Goal: Navigation & Orientation: Understand site structure

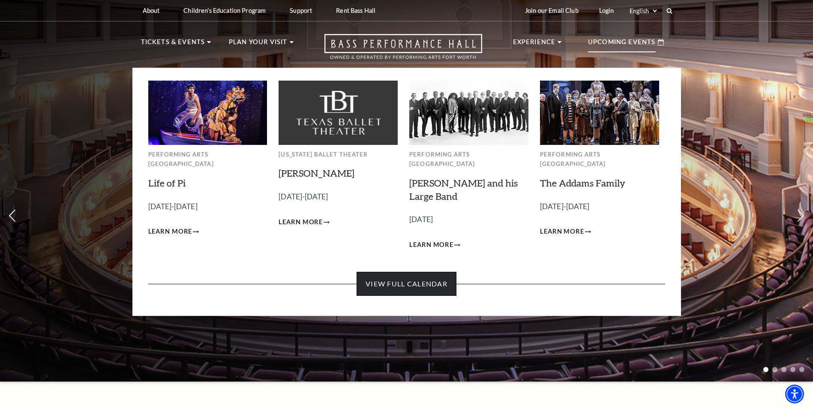
click at [419, 273] on link "View Full Calendar" at bounding box center [407, 284] width 100 height 24
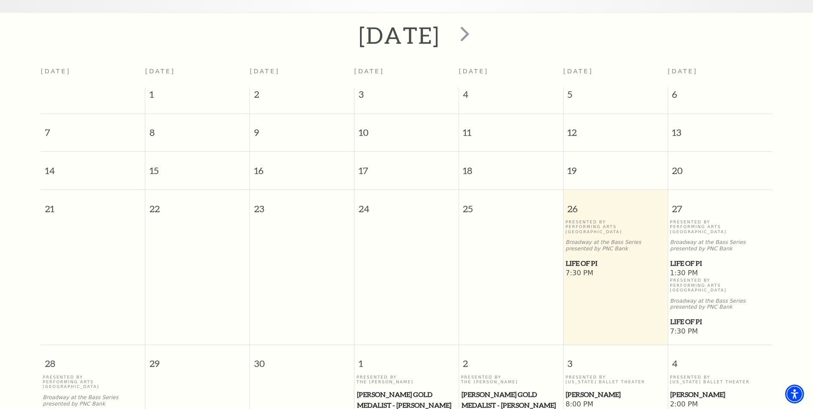
scroll to position [162, 0]
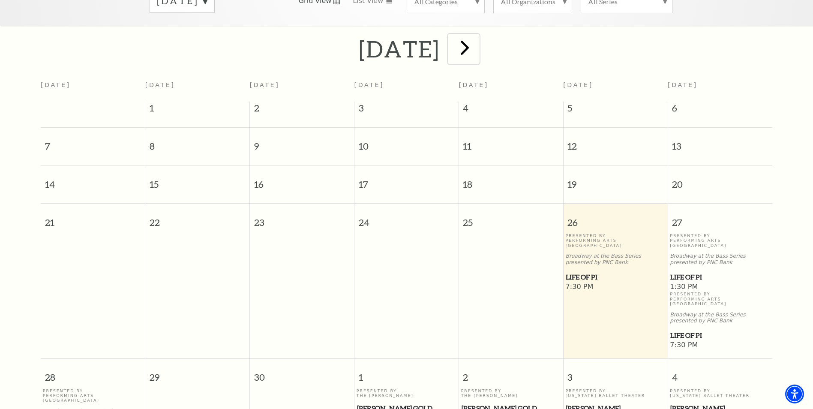
click at [477, 42] on span "next" at bounding box center [465, 47] width 24 height 24
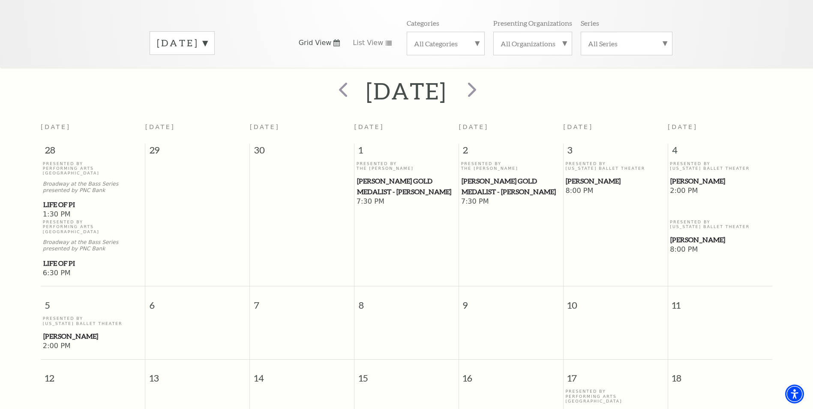
scroll to position [76, 0]
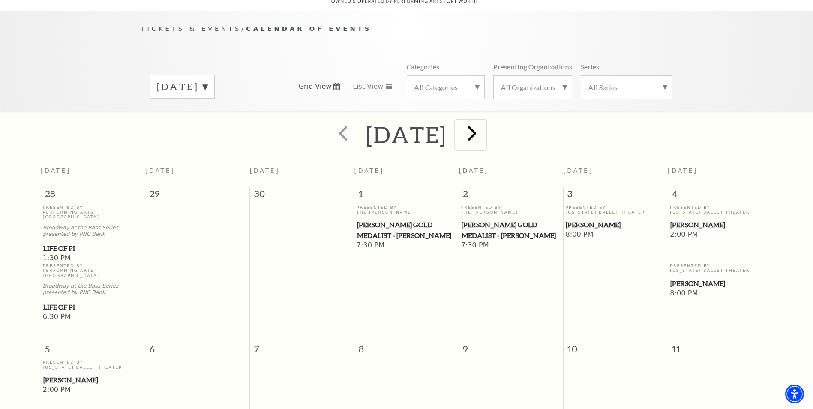
click at [484, 123] on span "next" at bounding box center [472, 133] width 24 height 24
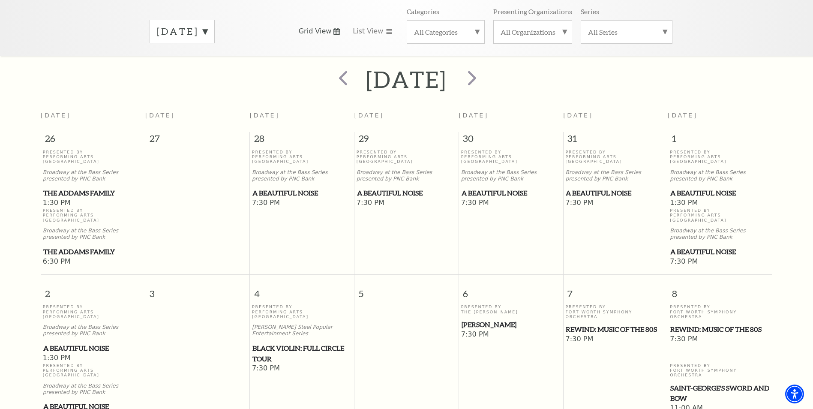
scroll to position [119, 0]
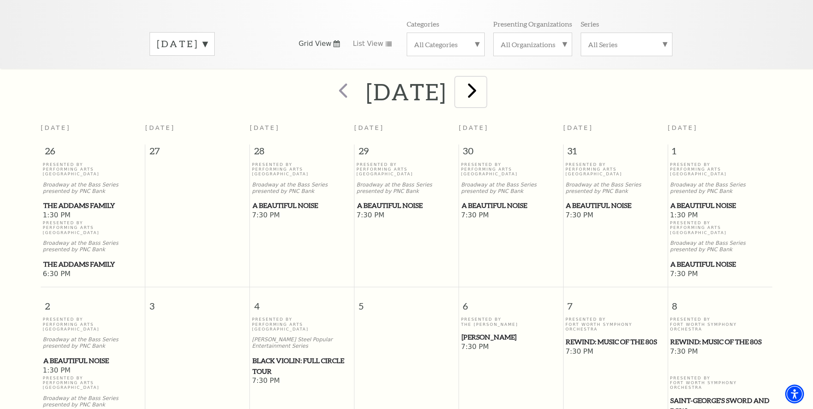
click at [484, 81] on span "next" at bounding box center [472, 90] width 24 height 24
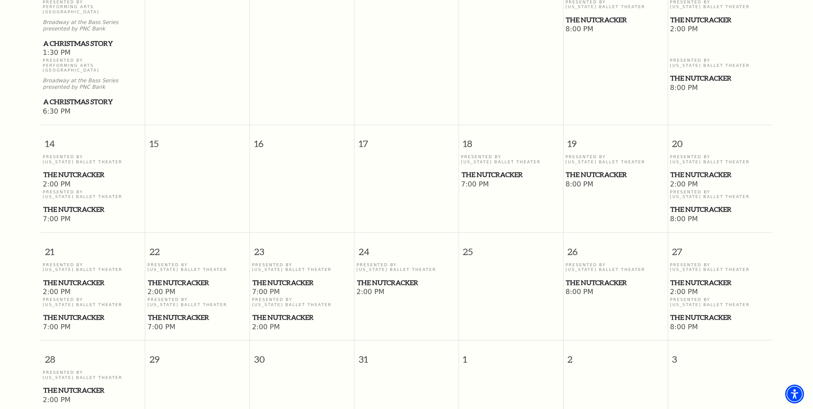
scroll to position [462, 0]
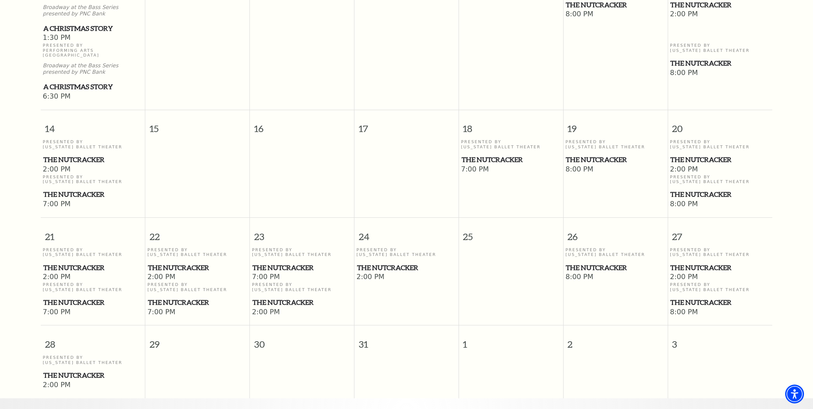
click at [396, 262] on span "The Nutcracker" at bounding box center [406, 267] width 99 height 11
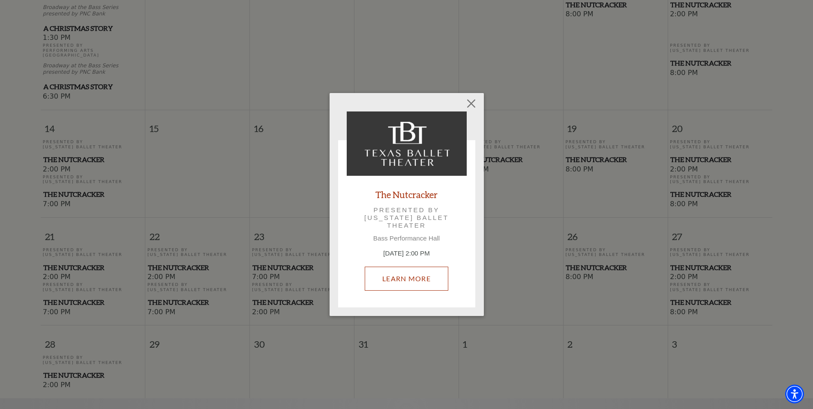
click at [413, 278] on link "Learn More" at bounding box center [407, 279] width 84 height 24
click at [418, 278] on link "Learn More" at bounding box center [407, 279] width 84 height 24
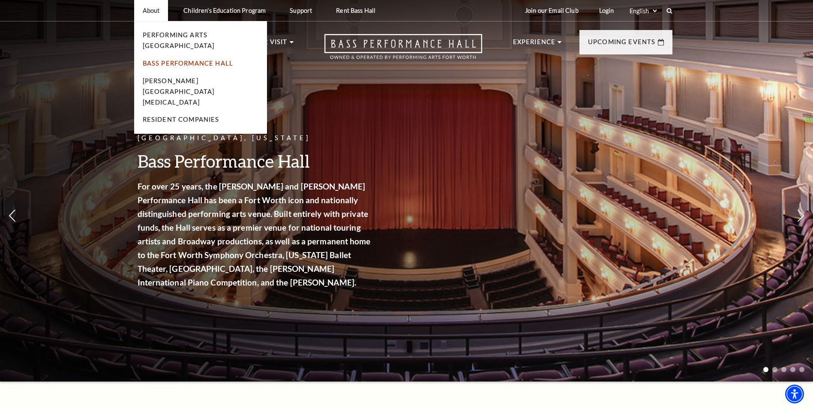
click at [154, 60] on link "Bass Performance Hall" at bounding box center [188, 63] width 91 height 7
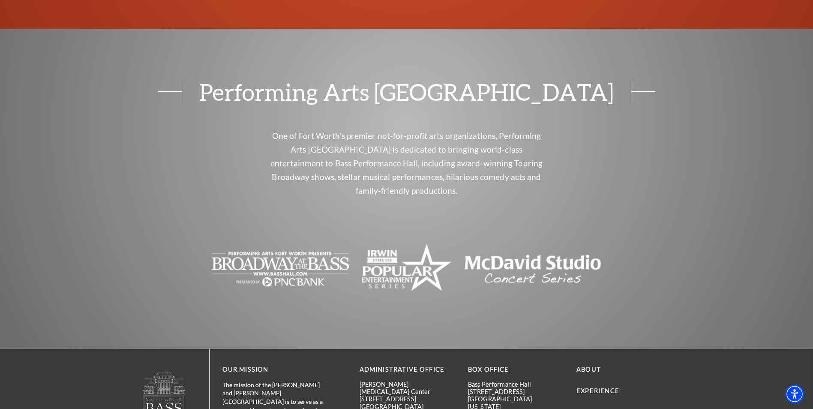
scroll to position [1866, 0]
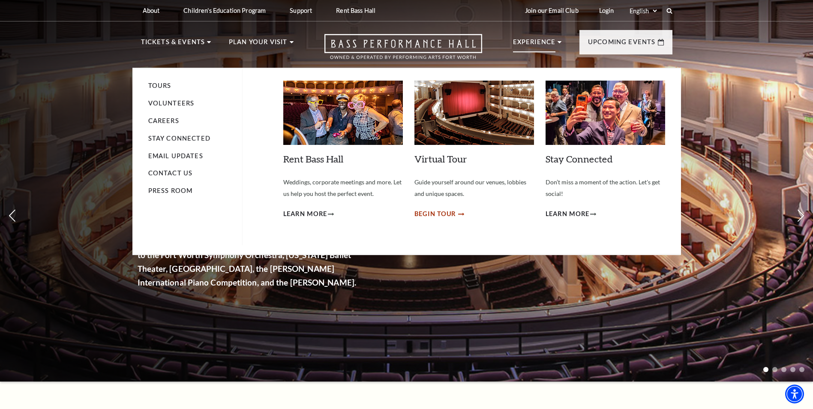
click at [444, 214] on span "Begin Tour" at bounding box center [435, 214] width 42 height 11
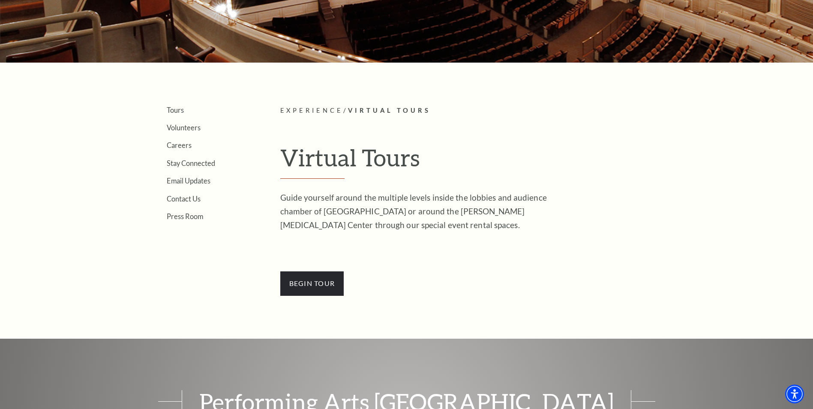
scroll to position [171, 0]
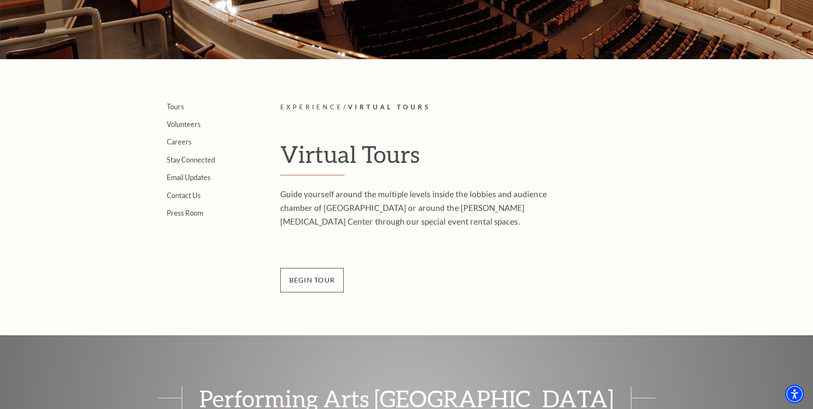
click at [326, 282] on span "BEGin Tour" at bounding box center [312, 280] width 64 height 24
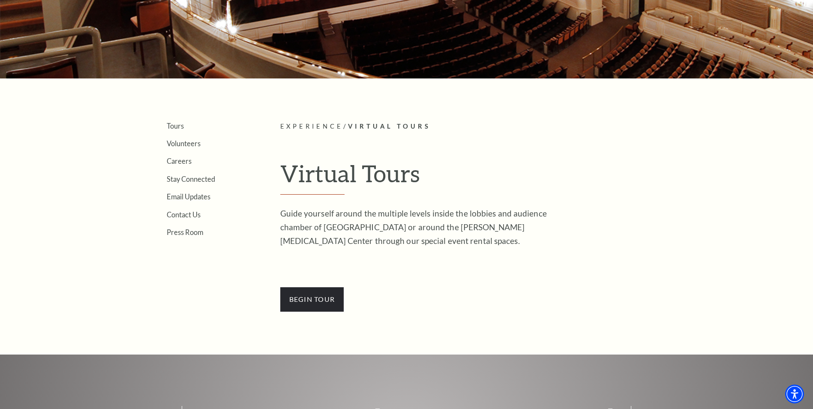
scroll to position [0, 0]
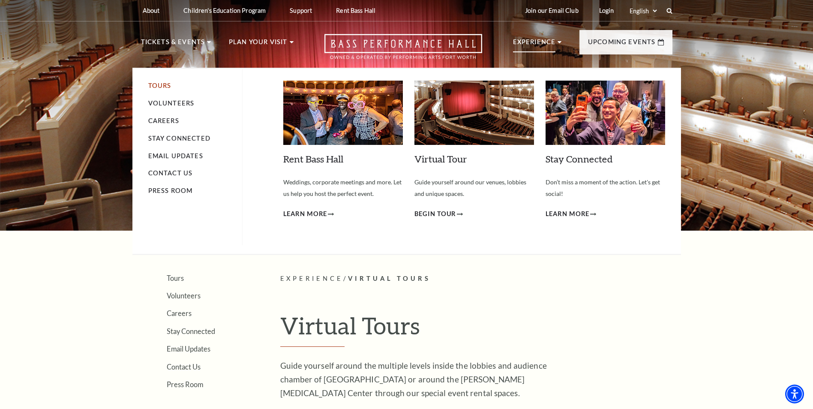
click at [160, 84] on link "Tours" at bounding box center [159, 85] width 23 height 7
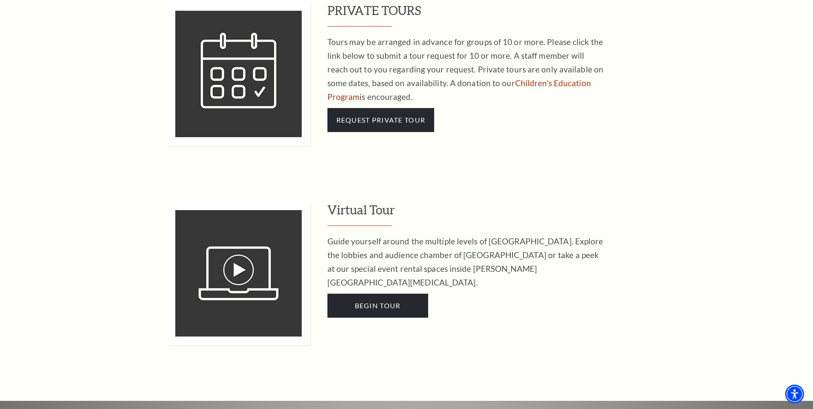
scroll to position [771, 0]
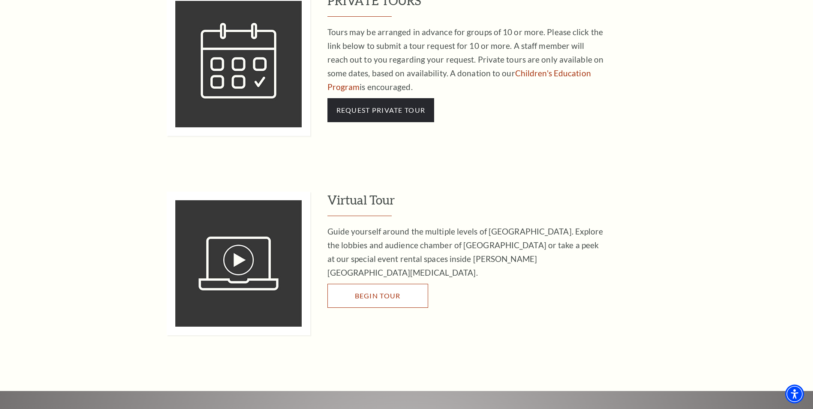
click at [378, 284] on link "Begin Tour" at bounding box center [377, 296] width 101 height 24
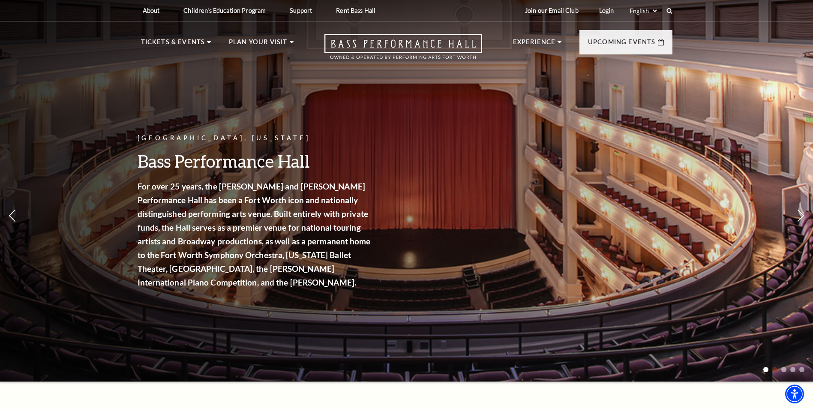
click at [777, 371] on span at bounding box center [774, 369] width 5 height 5
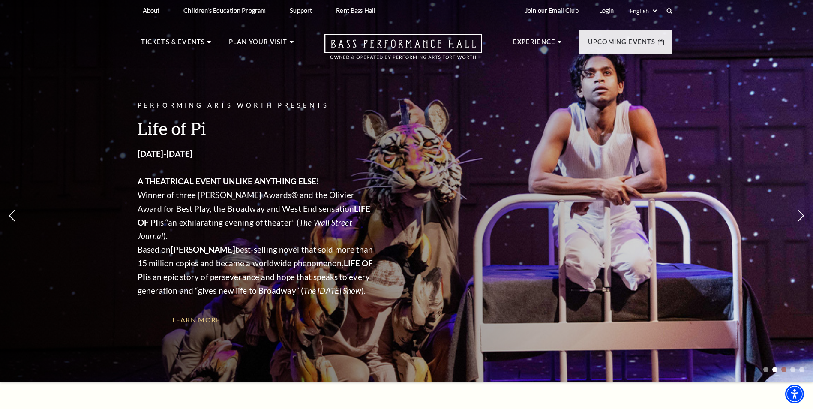
click at [783, 369] on span at bounding box center [783, 369] width 5 height 5
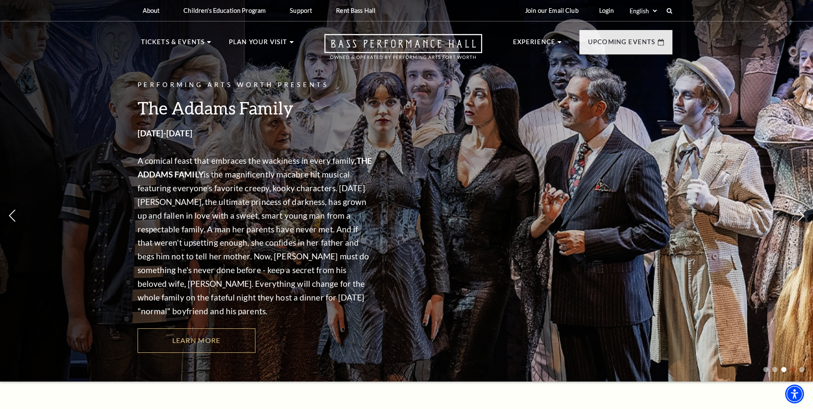
click at [793, 368] on span at bounding box center [792, 369] width 5 height 5
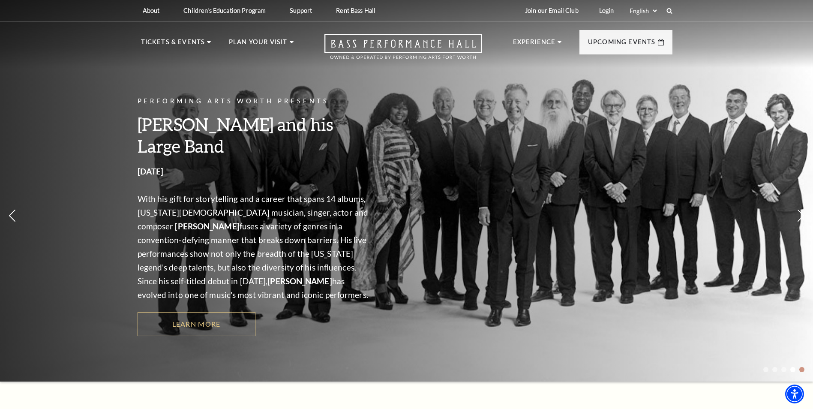
click at [803, 370] on span at bounding box center [801, 369] width 5 height 5
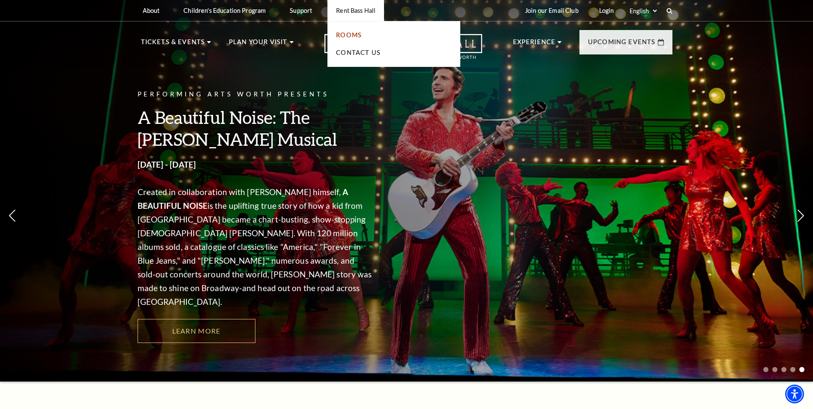
click at [352, 33] on link "Rooms" at bounding box center [349, 34] width 26 height 7
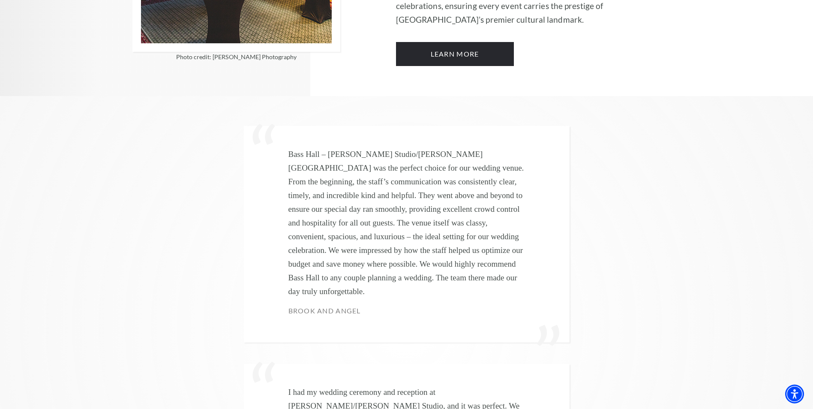
scroll to position [2571, 0]
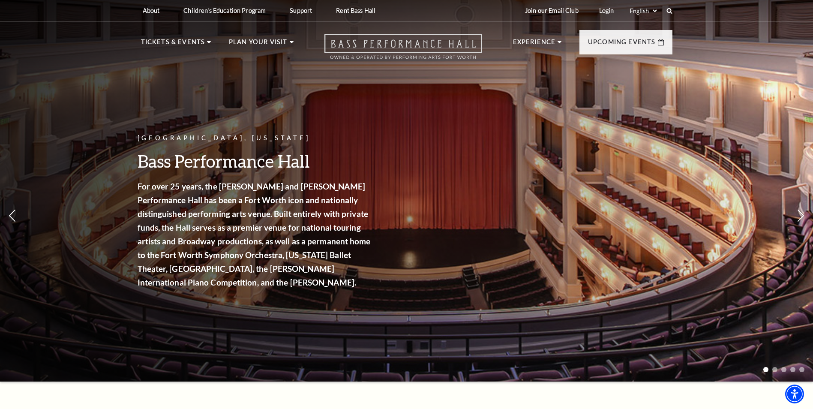
click at [369, 41] on icon "Open this option" at bounding box center [403, 46] width 158 height 25
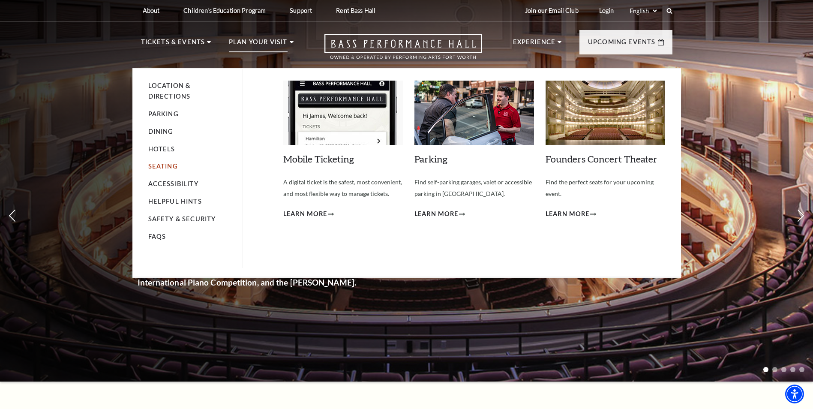
click at [163, 165] on link "Seating" at bounding box center [163, 165] width 30 height 7
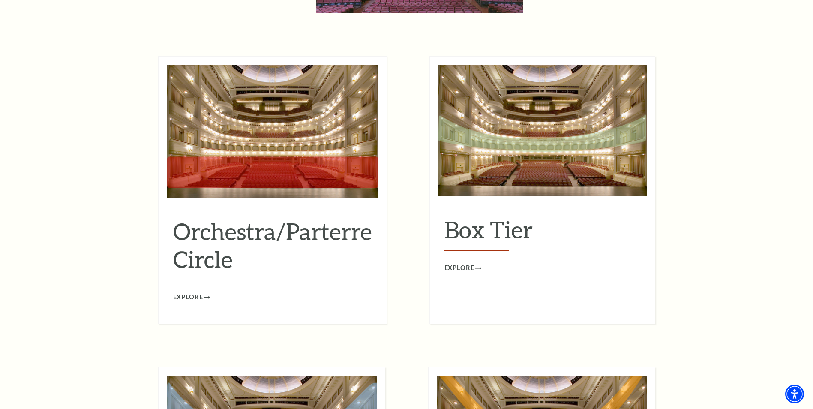
scroll to position [771, 0]
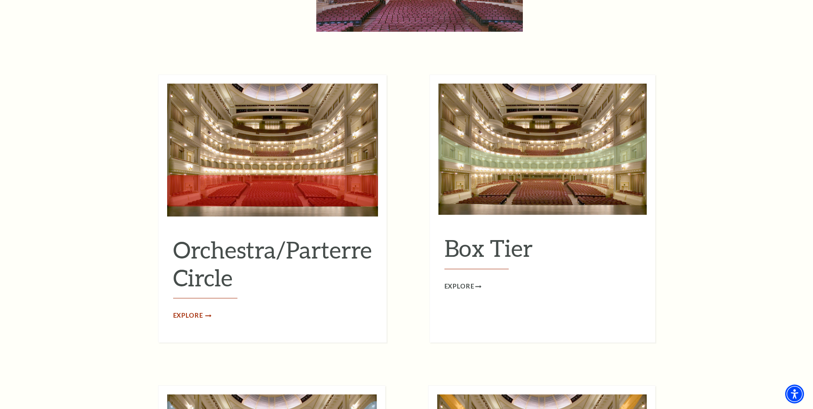
click at [185, 310] on span "Explore" at bounding box center [188, 315] width 30 height 11
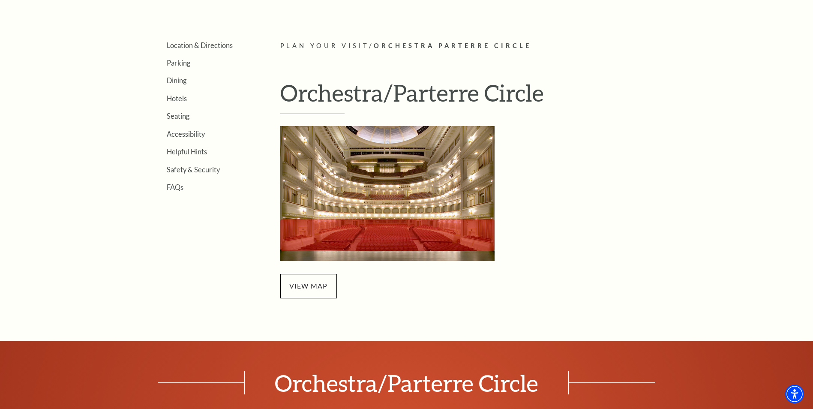
scroll to position [257, 0]
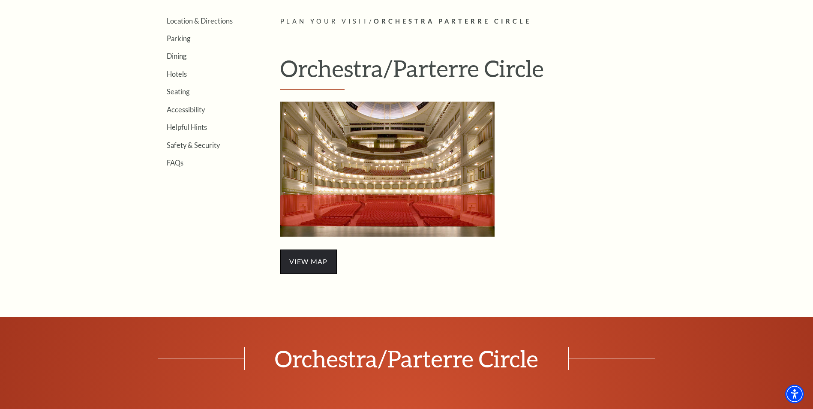
click at [313, 265] on span "view map" at bounding box center [308, 261] width 57 height 24
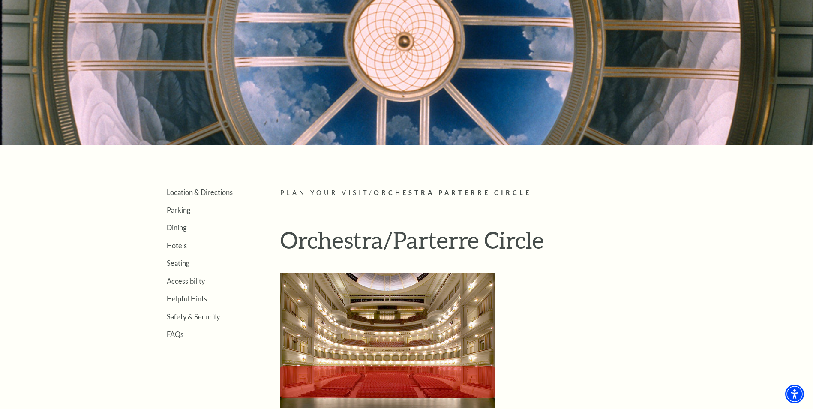
scroll to position [171, 0]
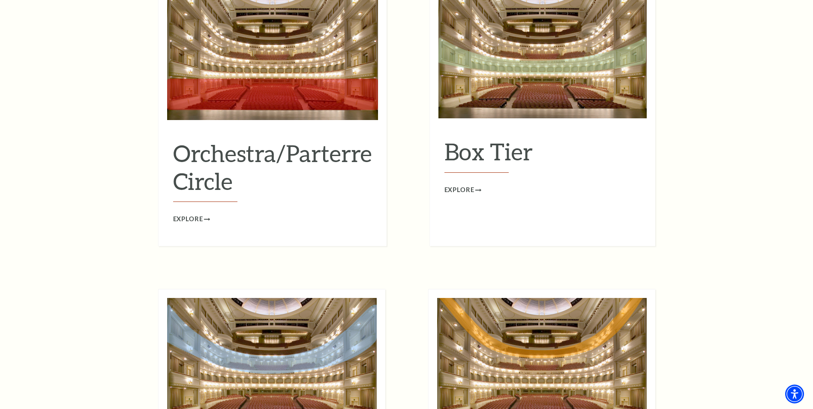
scroll to position [729, 0]
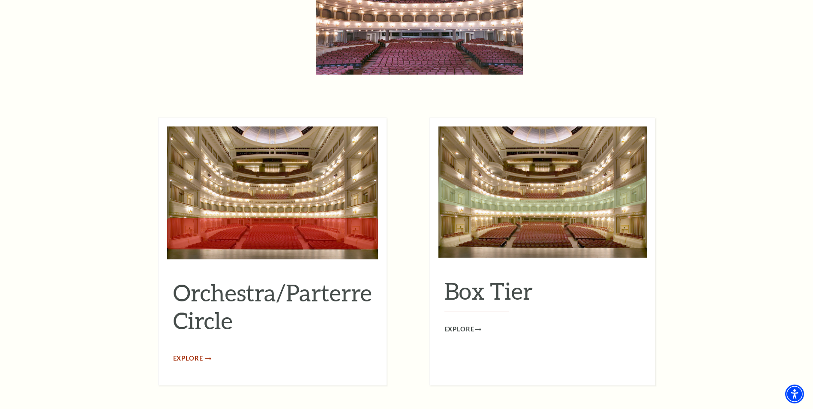
click at [194, 353] on span "Explore" at bounding box center [188, 358] width 30 height 11
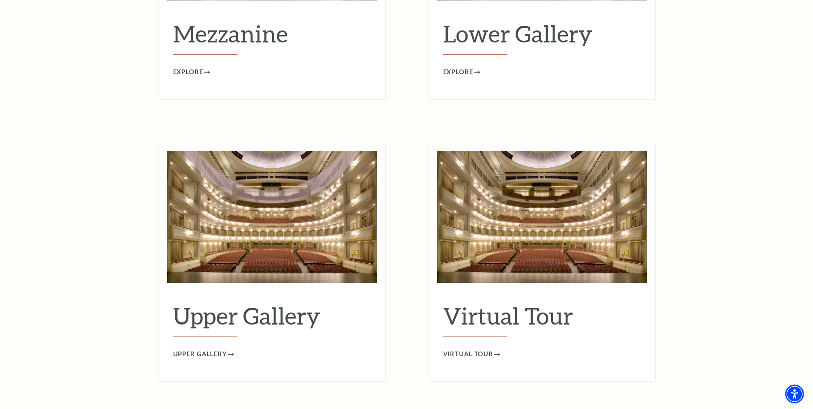
scroll to position [1329, 0]
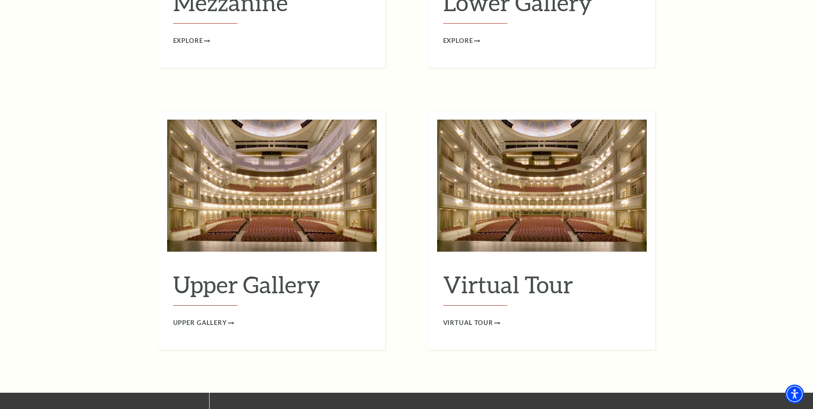
click at [271, 186] on img at bounding box center [272, 186] width 210 height 132
click at [206, 318] on span "Upper Gallery" at bounding box center [200, 323] width 54 height 11
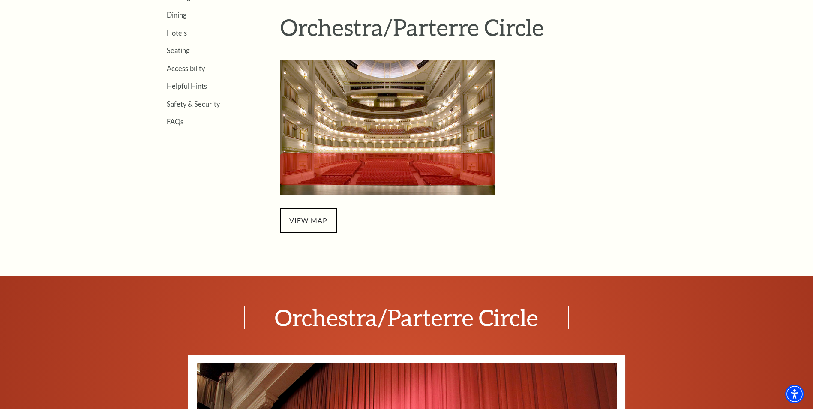
scroll to position [300, 0]
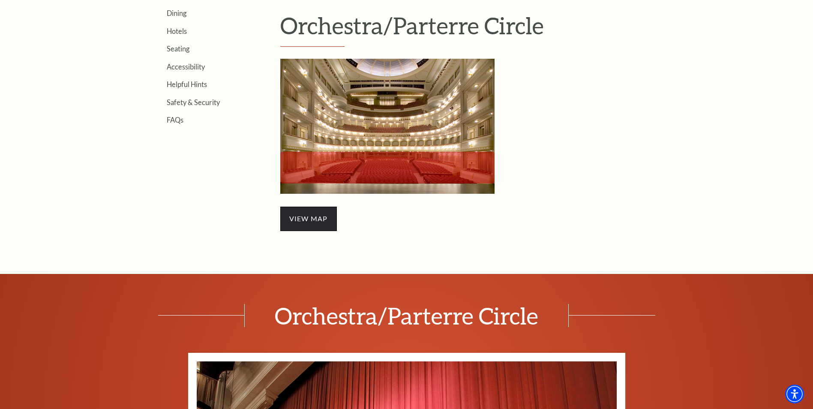
click at [303, 216] on span "view map" at bounding box center [308, 219] width 57 height 24
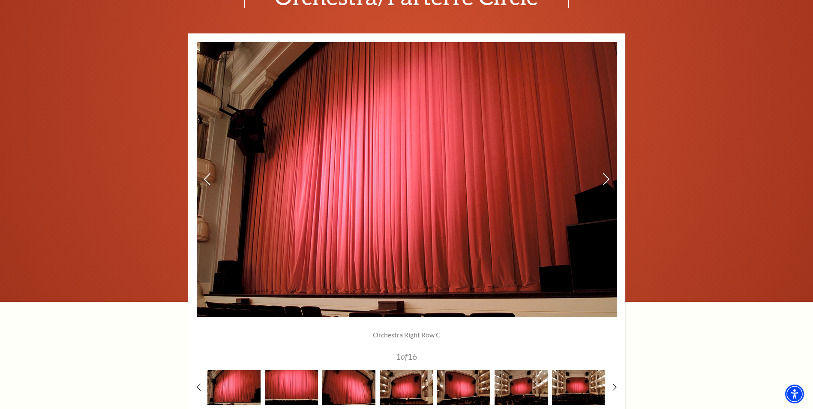
scroll to position [600, 0]
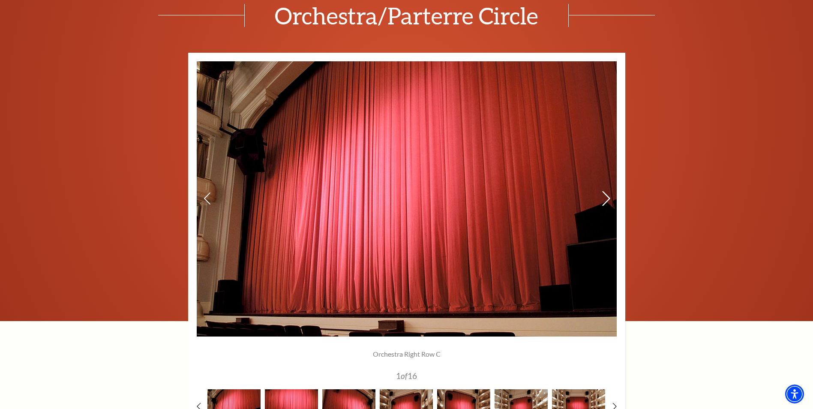
click at [606, 195] on icon at bounding box center [605, 198] width 9 height 15
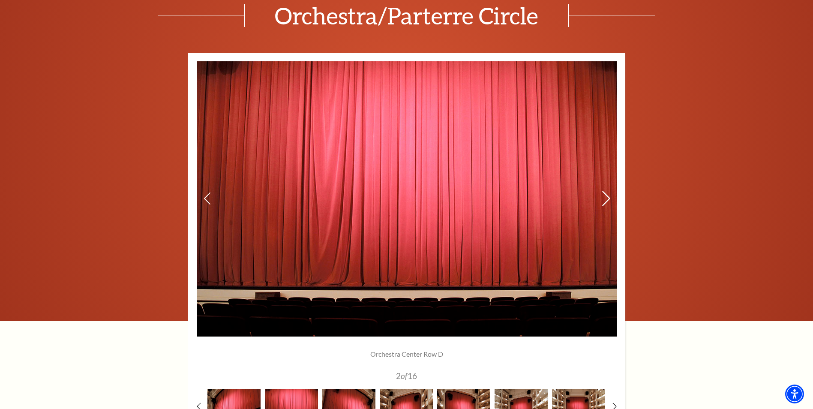
click at [606, 195] on icon at bounding box center [605, 198] width 9 height 15
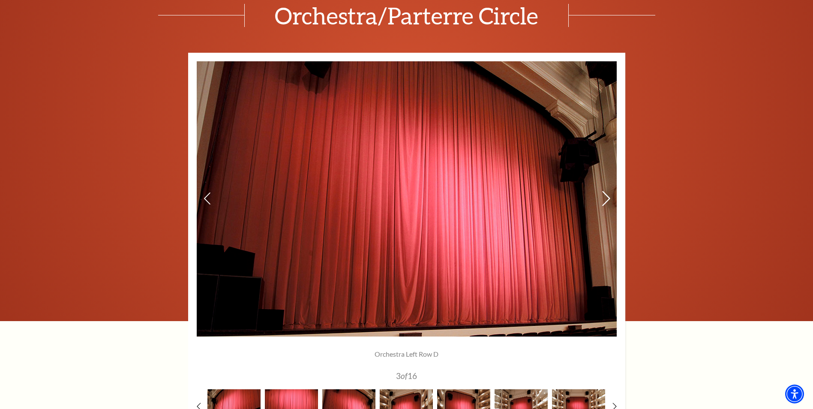
click at [606, 195] on icon at bounding box center [605, 198] width 9 height 15
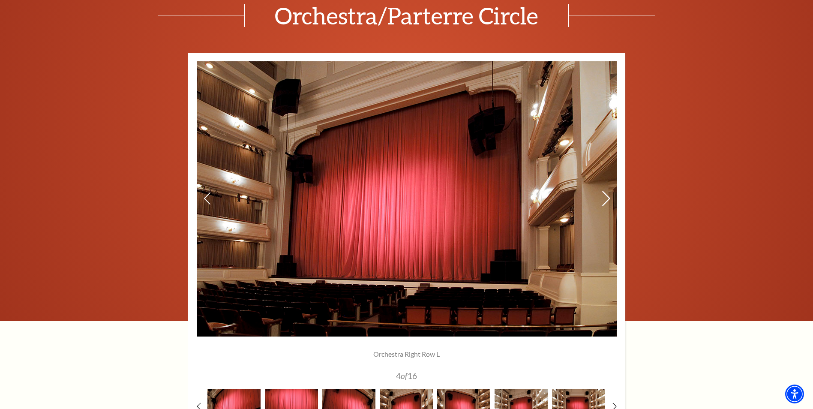
click at [606, 195] on icon at bounding box center [605, 198] width 9 height 15
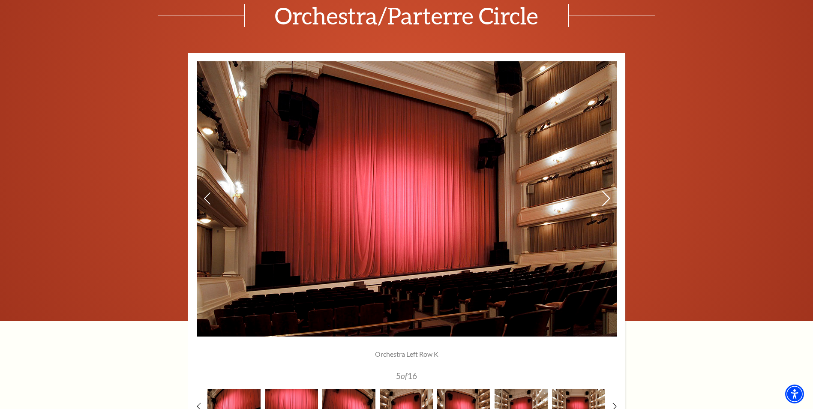
click at [606, 195] on icon at bounding box center [605, 198] width 9 height 15
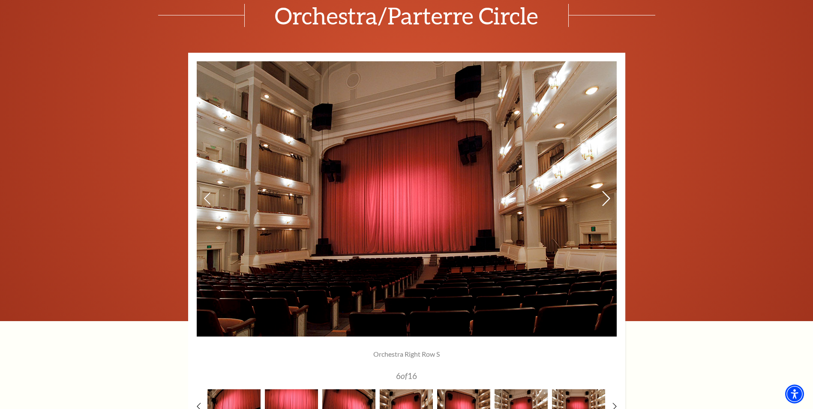
click at [606, 195] on icon at bounding box center [605, 198] width 9 height 15
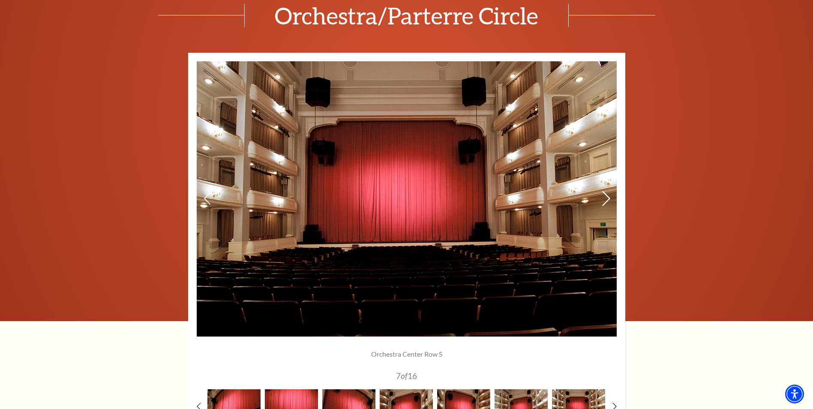
click at [606, 195] on icon at bounding box center [605, 198] width 9 height 15
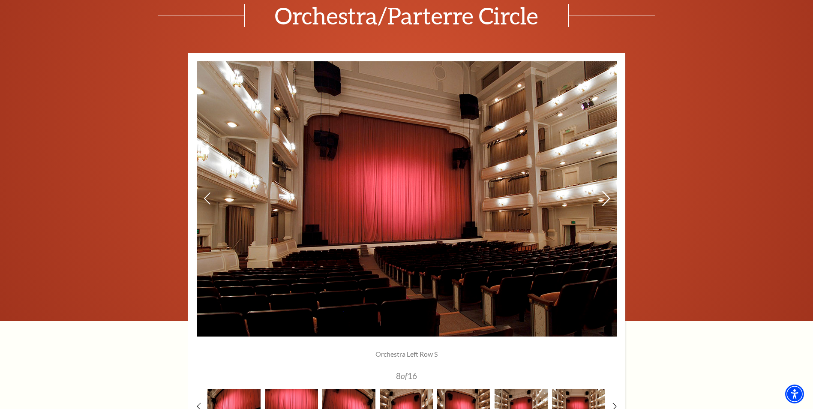
click at [606, 195] on icon at bounding box center [605, 198] width 9 height 15
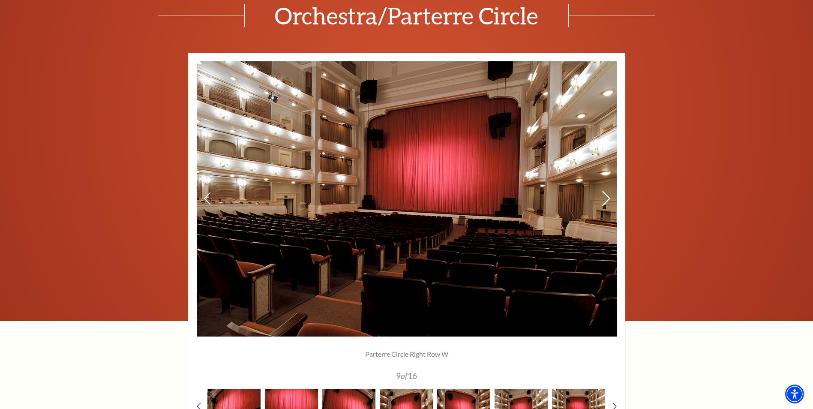
click at [606, 195] on icon at bounding box center [605, 198] width 9 height 15
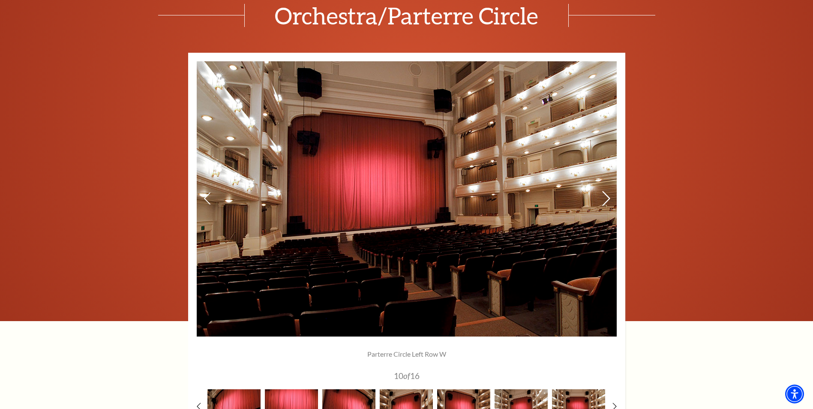
click at [606, 195] on icon at bounding box center [605, 198] width 9 height 15
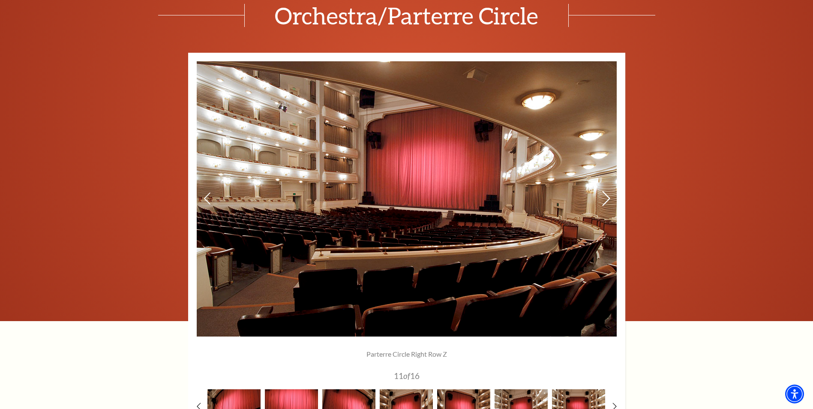
click at [606, 196] on use at bounding box center [606, 198] width 8 height 15
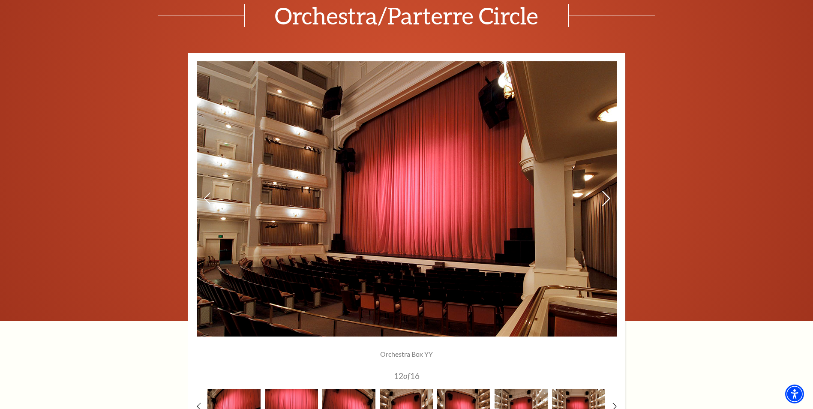
click at [606, 196] on use at bounding box center [606, 198] width 8 height 15
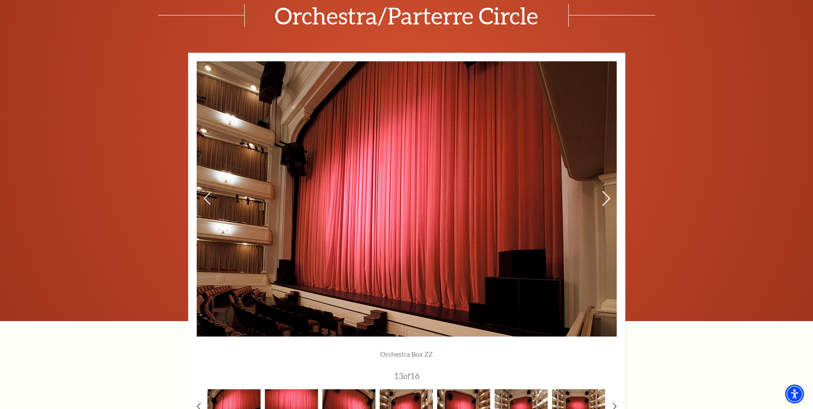
click at [606, 196] on use at bounding box center [606, 198] width 8 height 15
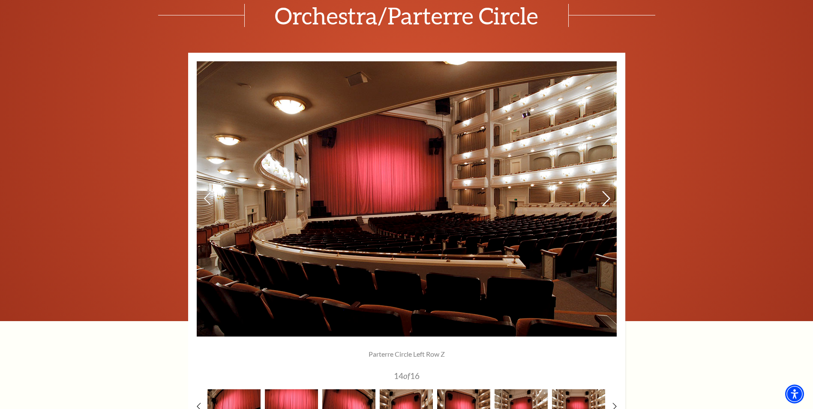
click at [606, 196] on use at bounding box center [606, 198] width 8 height 15
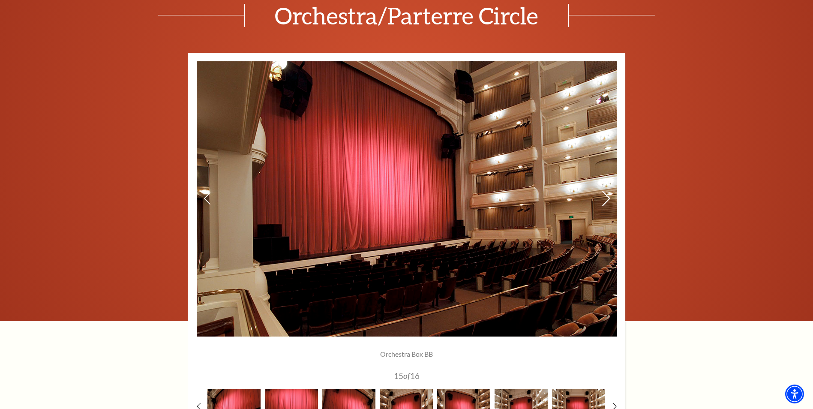
click at [606, 196] on use at bounding box center [606, 198] width 8 height 15
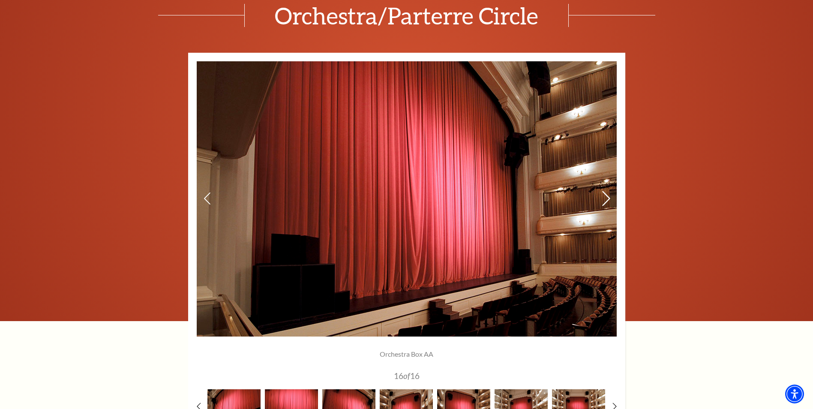
click at [607, 196] on use at bounding box center [606, 198] width 8 height 15
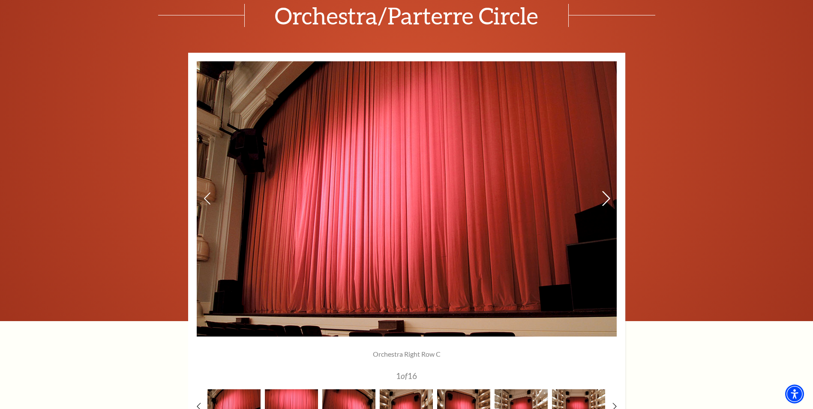
click at [607, 196] on use at bounding box center [606, 198] width 8 height 15
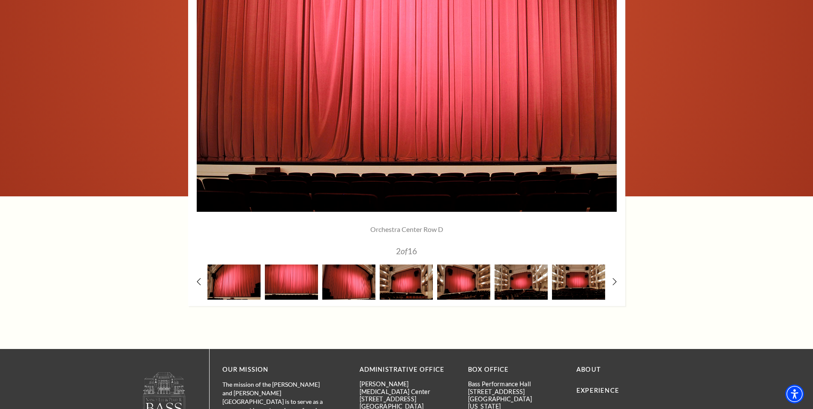
scroll to position [643, 0]
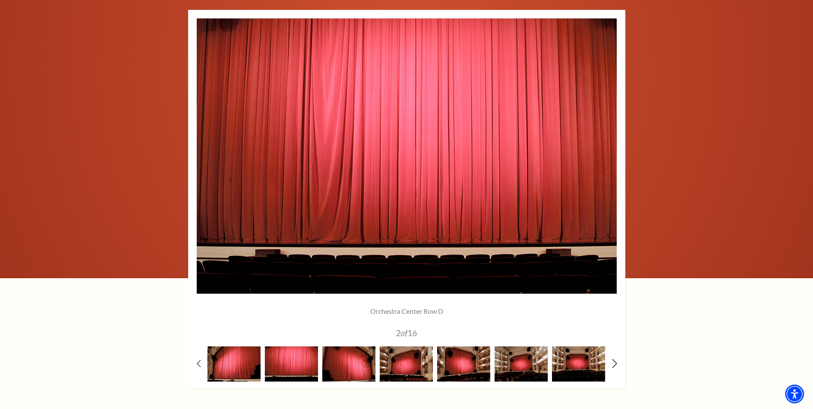
click at [614, 366] on icon at bounding box center [615, 363] width 6 height 9
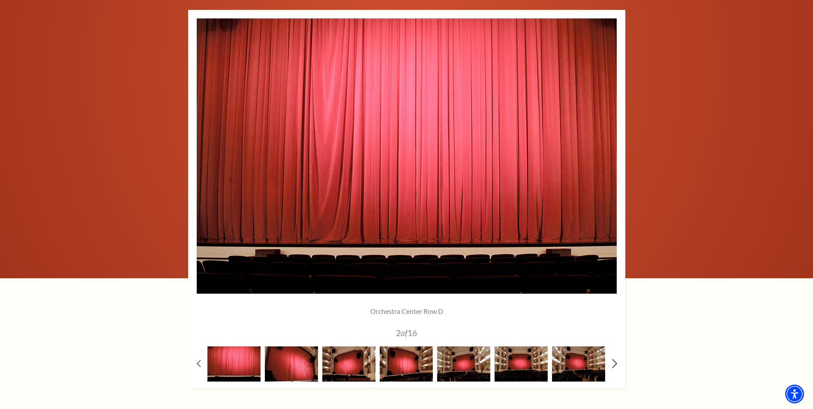
click at [614, 366] on icon at bounding box center [615, 363] width 6 height 9
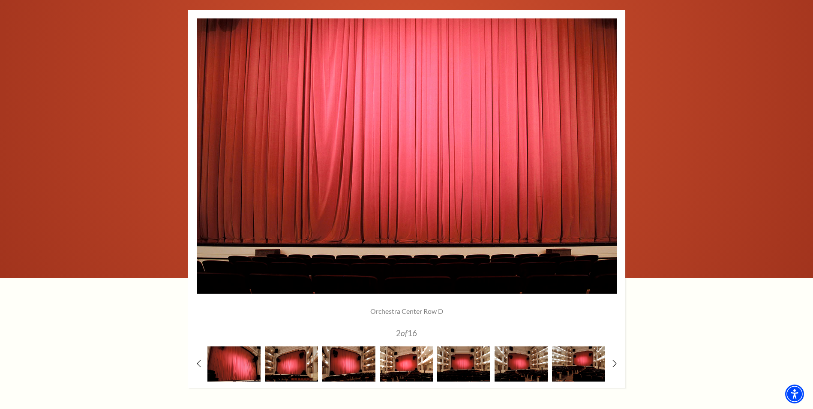
click at [408, 363] on img at bounding box center [406, 363] width 53 height 35
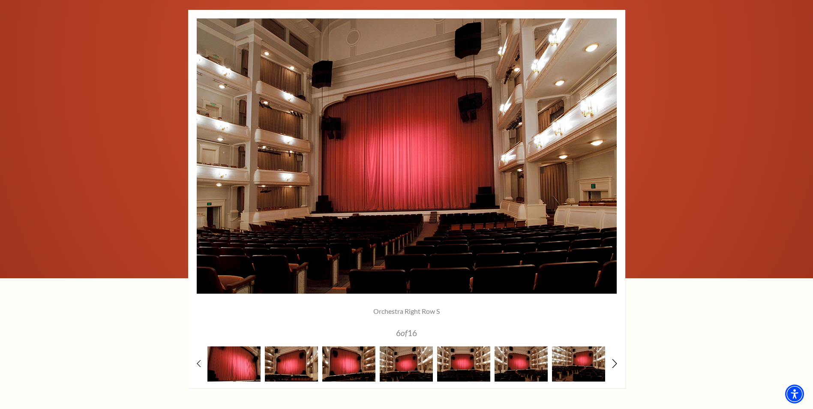
click at [615, 363] on icon at bounding box center [615, 363] width 6 height 9
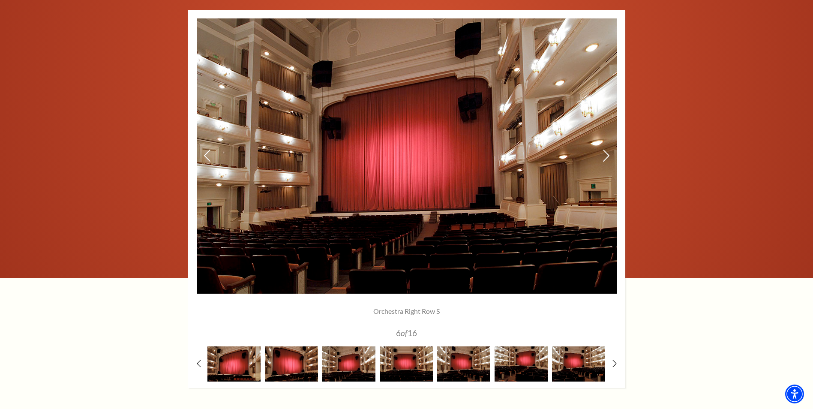
click at [529, 181] on img at bounding box center [407, 155] width 420 height 275
click at [608, 157] on use at bounding box center [606, 155] width 8 height 15
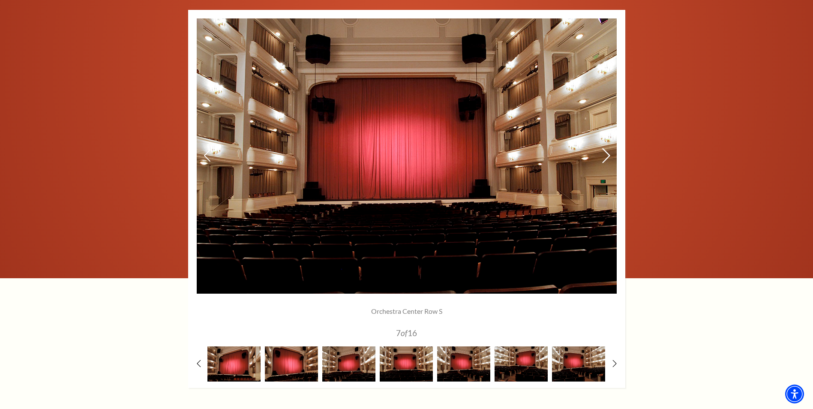
click at [608, 157] on use at bounding box center [606, 155] width 8 height 15
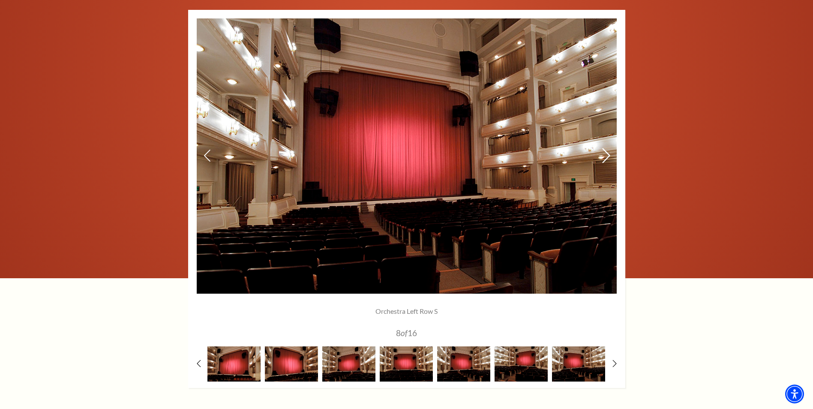
click at [608, 157] on use at bounding box center [606, 155] width 8 height 15
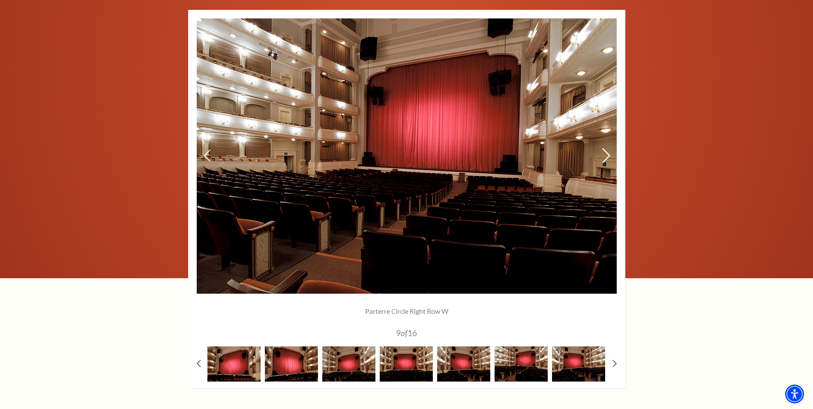
click at [608, 157] on use at bounding box center [606, 155] width 8 height 15
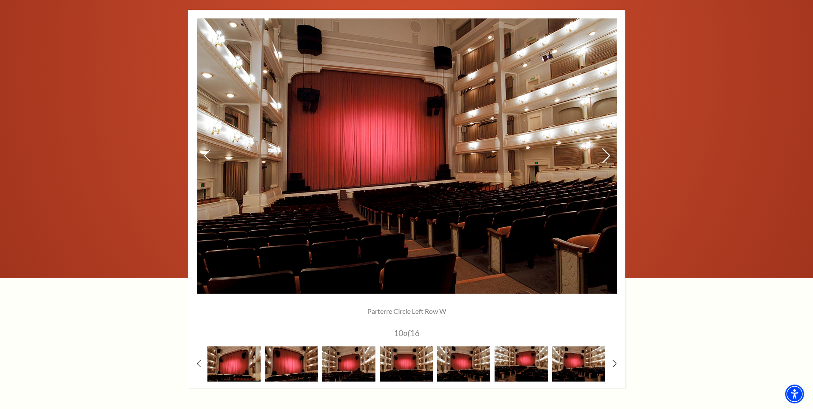
click at [608, 157] on use at bounding box center [606, 155] width 8 height 15
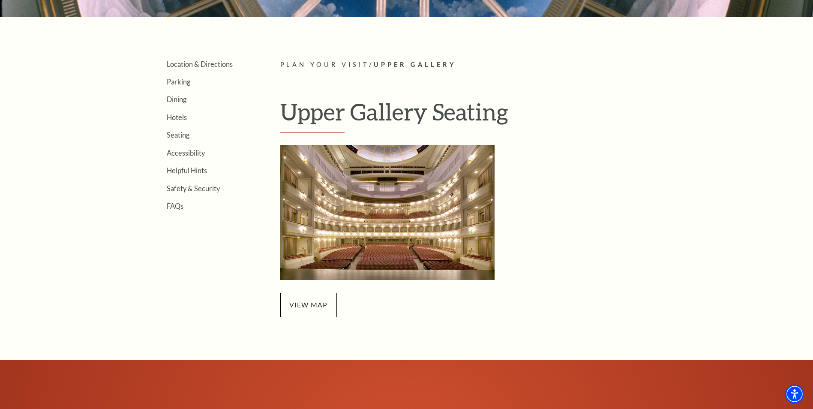
scroll to position [214, 0]
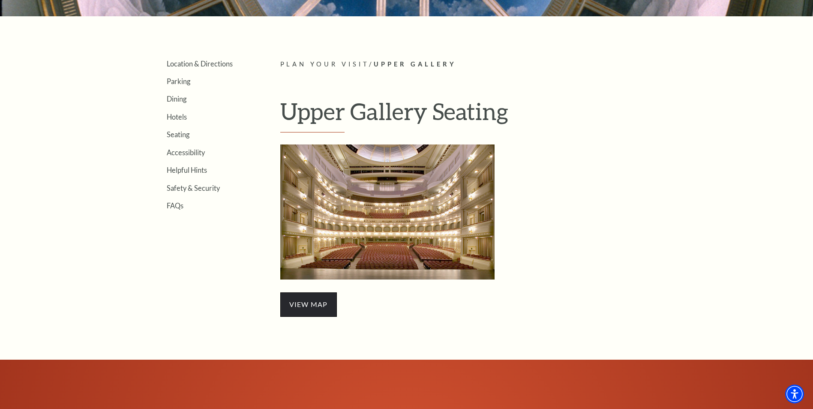
click at [309, 303] on span "view map" at bounding box center [308, 304] width 57 height 24
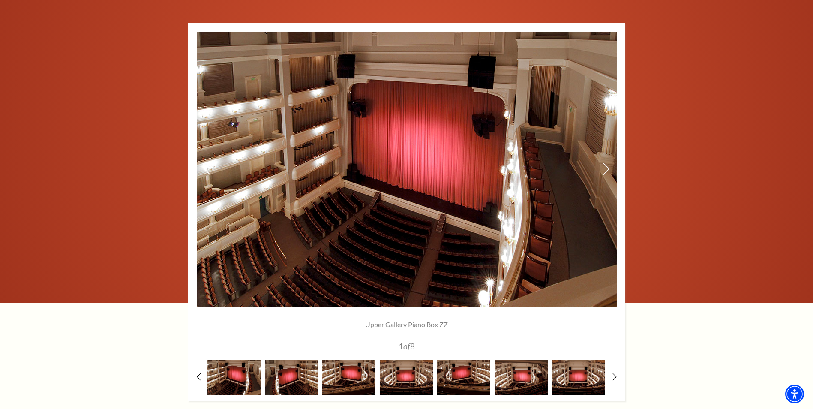
scroll to position [557, 0]
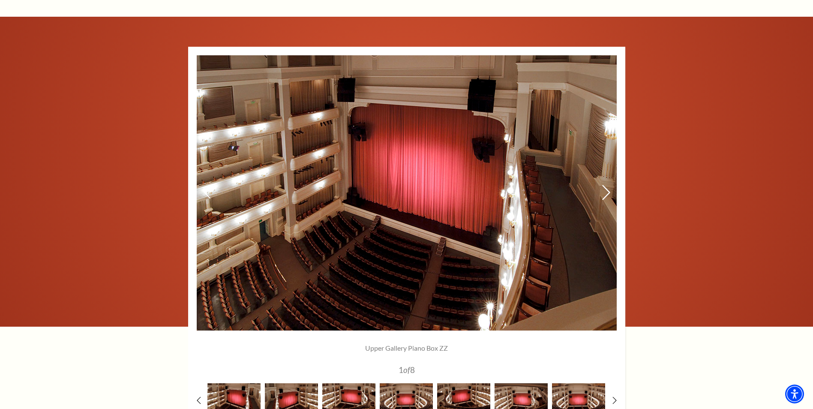
click at [607, 191] on icon at bounding box center [605, 192] width 9 height 15
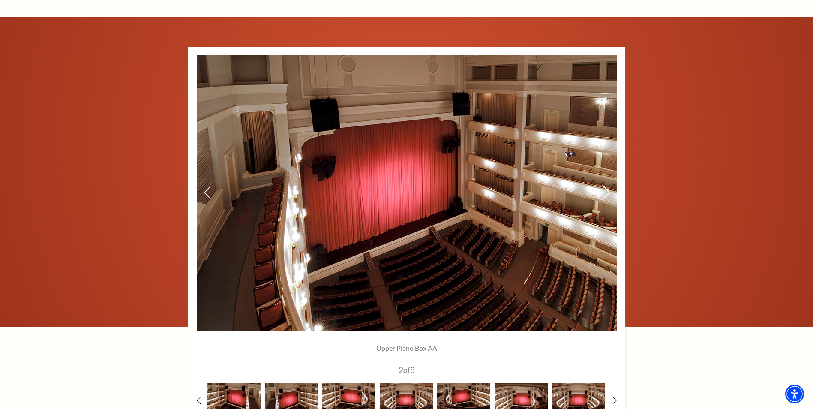
click at [607, 191] on icon at bounding box center [605, 192] width 9 height 15
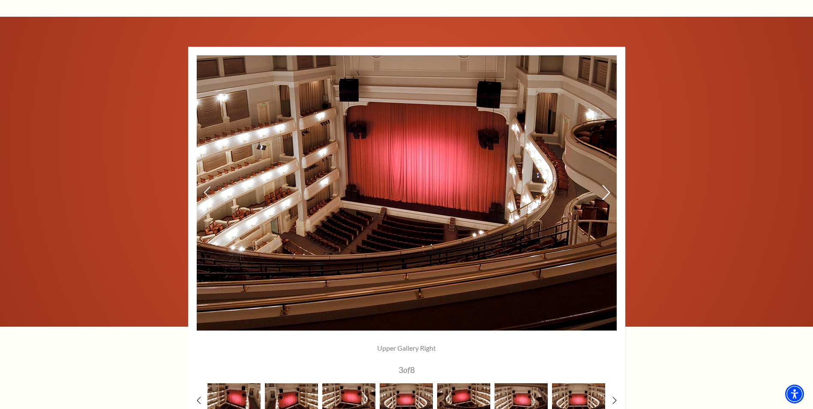
click at [607, 191] on icon at bounding box center [605, 192] width 9 height 15
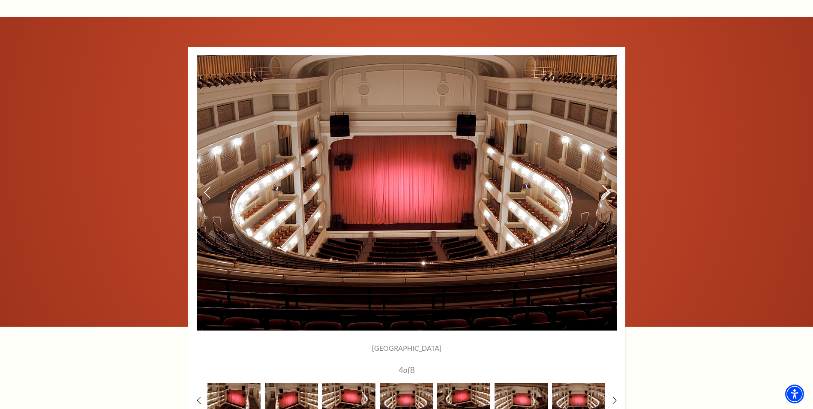
click at [607, 191] on icon at bounding box center [605, 192] width 9 height 15
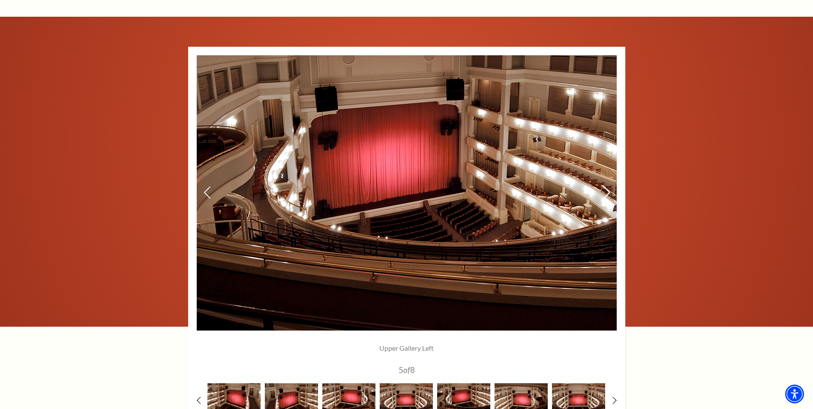
click at [607, 191] on icon at bounding box center [605, 192] width 9 height 15
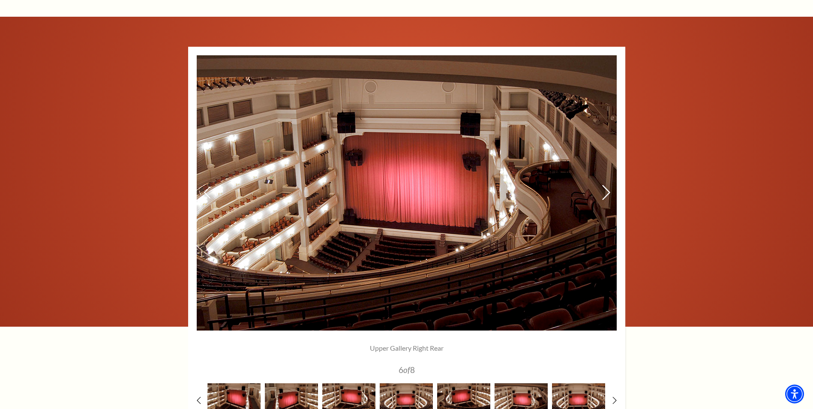
click at [607, 191] on icon at bounding box center [605, 192] width 9 height 15
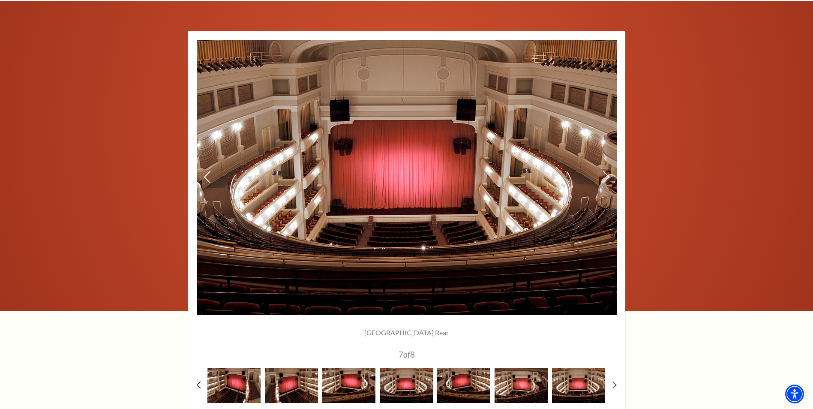
scroll to position [600, 0]
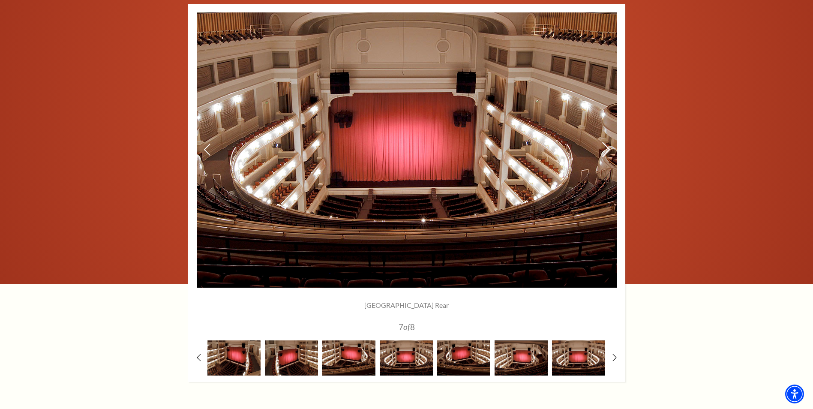
click at [607, 150] on icon at bounding box center [605, 149] width 9 height 15
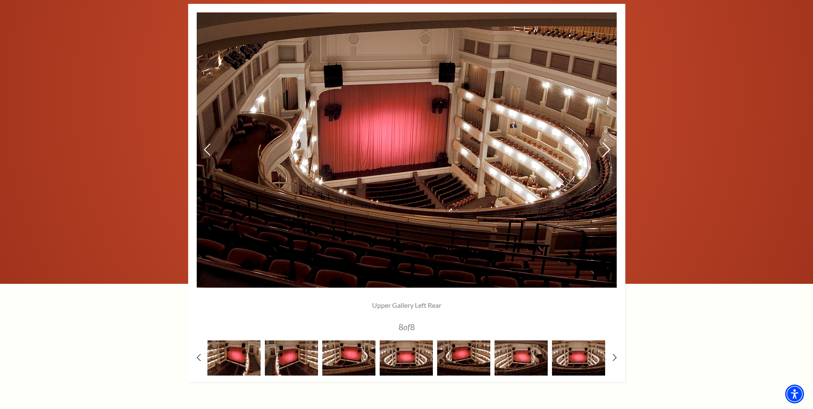
click at [607, 150] on icon at bounding box center [605, 149] width 9 height 15
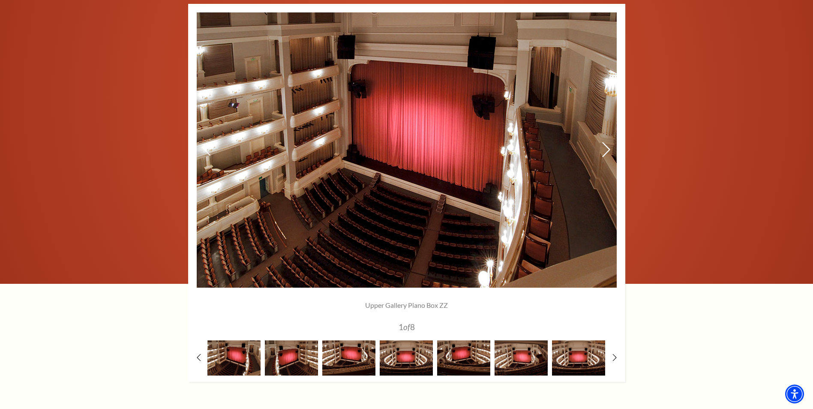
click at [607, 150] on icon at bounding box center [605, 149] width 9 height 15
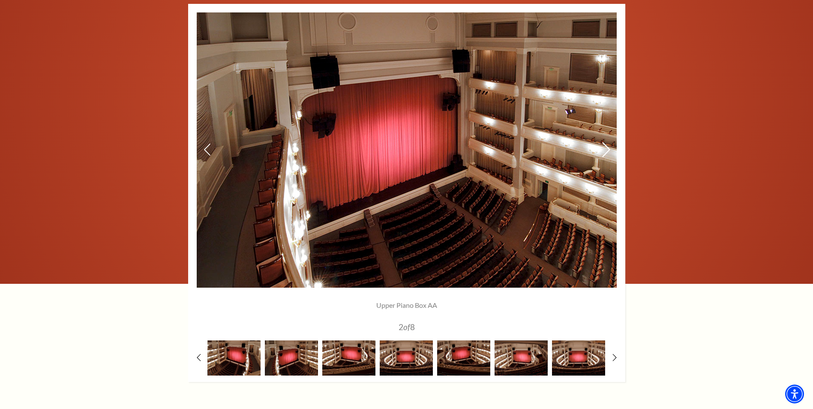
click at [607, 150] on icon at bounding box center [605, 149] width 9 height 15
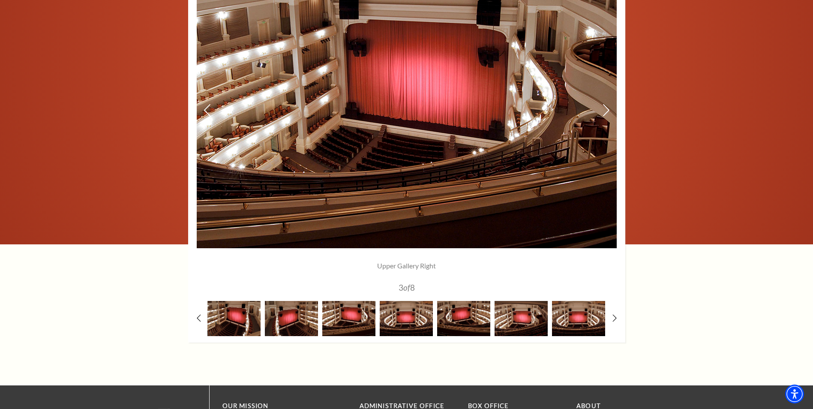
scroll to position [686, 0]
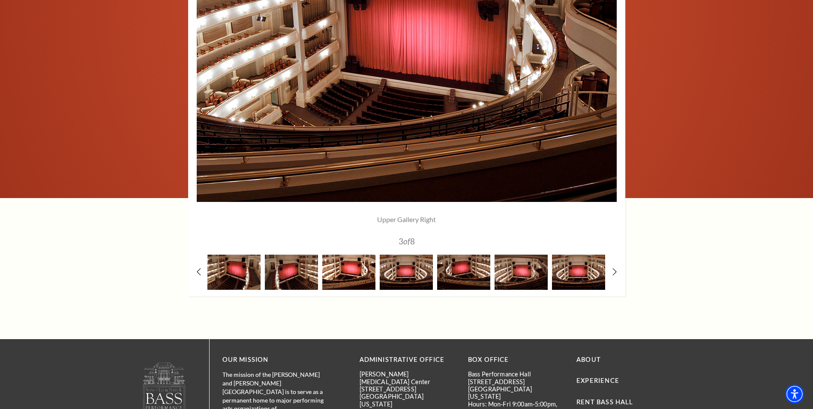
click at [356, 273] on img at bounding box center [348, 272] width 53 height 35
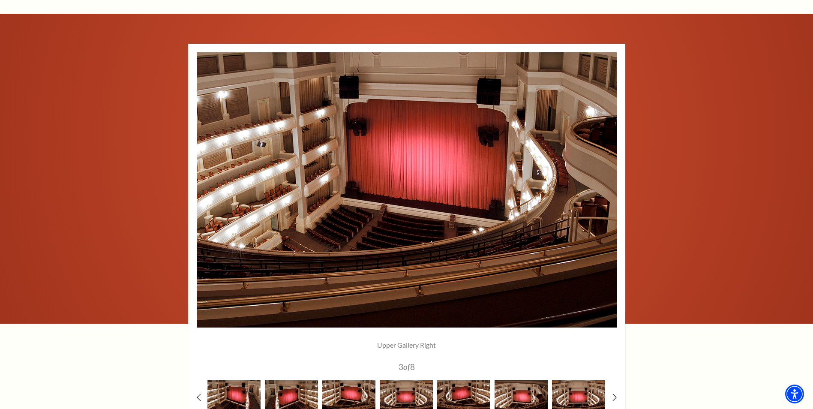
scroll to position [557, 0]
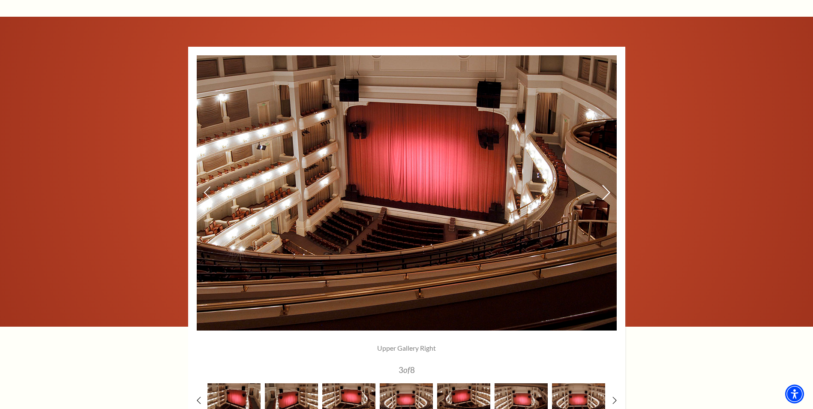
click at [606, 192] on icon at bounding box center [605, 192] width 9 height 15
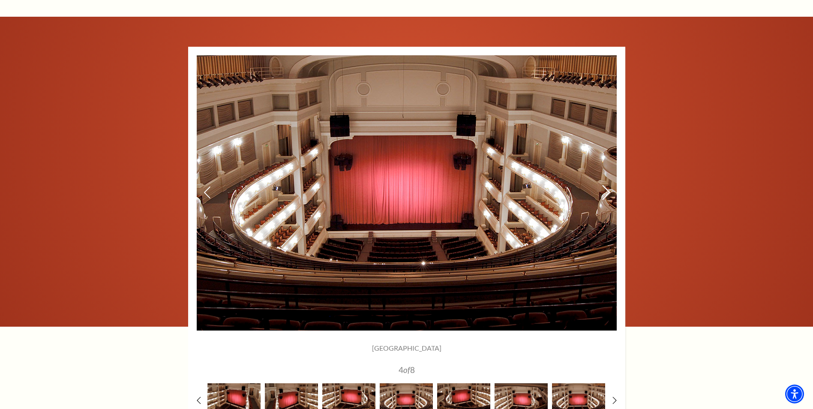
click at [606, 192] on icon at bounding box center [605, 192] width 9 height 15
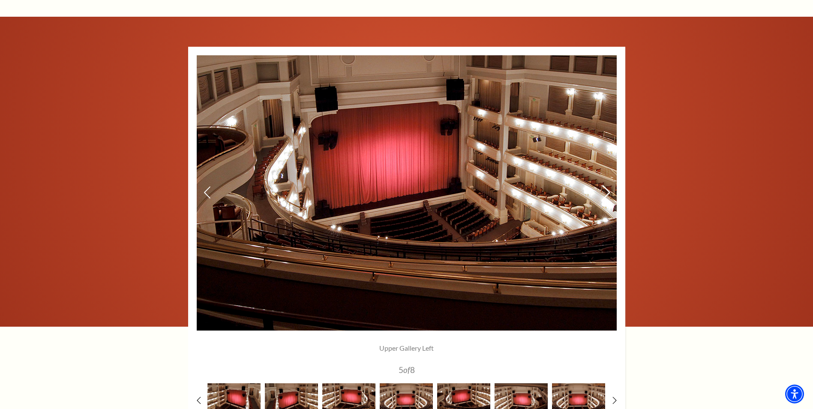
click at [606, 192] on icon at bounding box center [605, 192] width 9 height 15
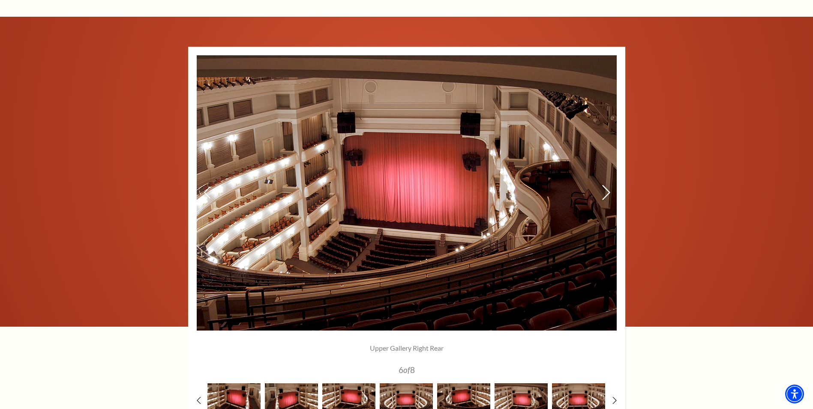
click at [606, 192] on icon at bounding box center [605, 192] width 9 height 15
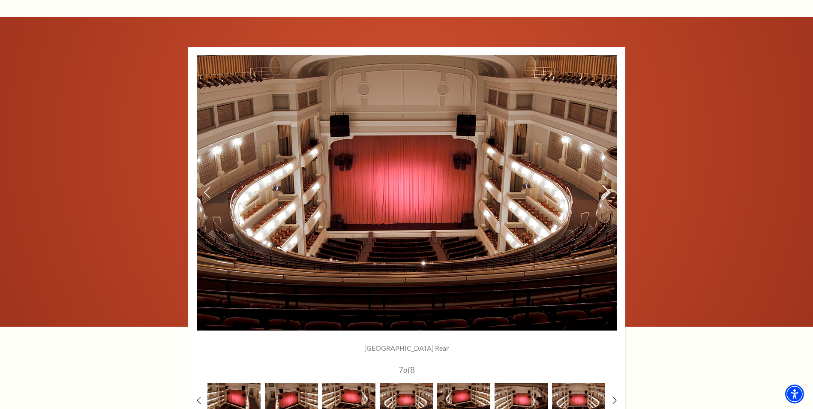
click at [606, 193] on icon at bounding box center [605, 192] width 9 height 15
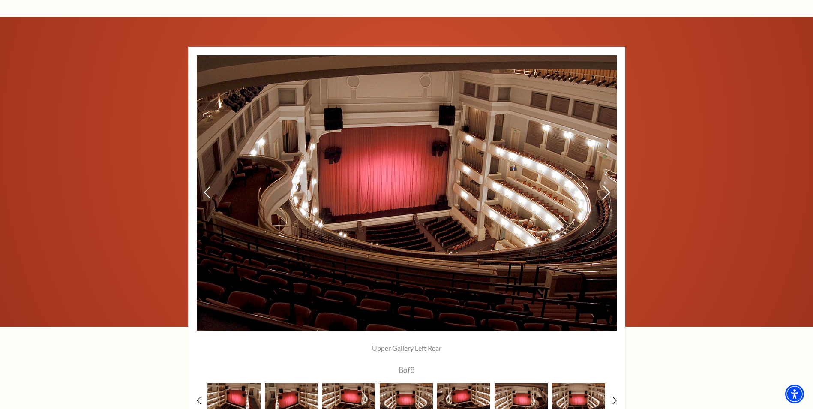
click at [606, 193] on icon at bounding box center [605, 192] width 9 height 15
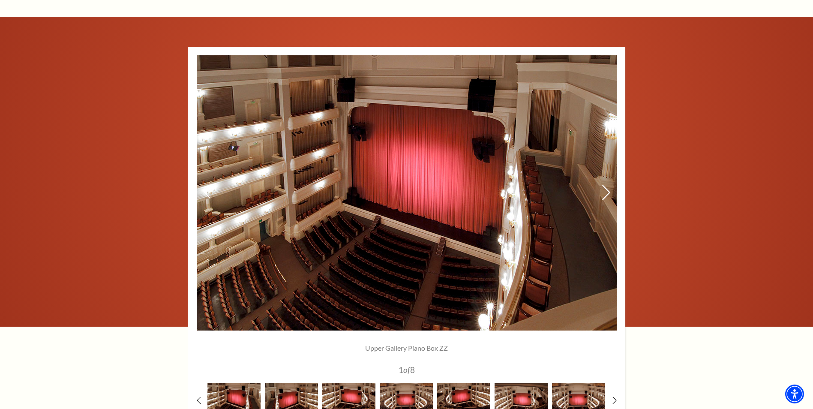
click at [606, 193] on icon at bounding box center [605, 192] width 9 height 15
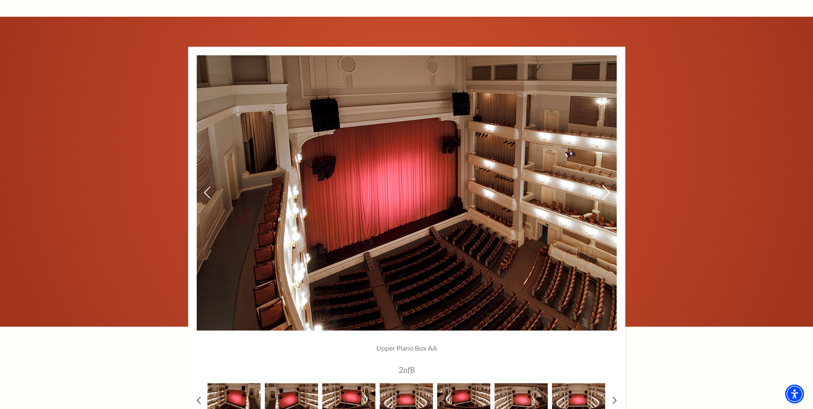
click at [606, 193] on icon at bounding box center [605, 192] width 9 height 15
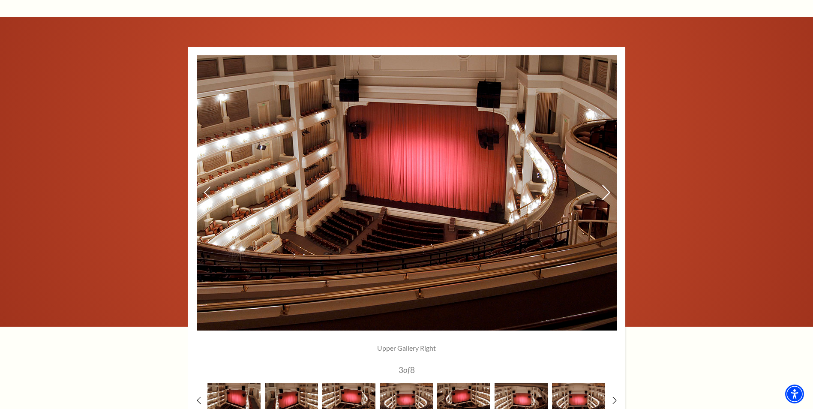
click at [606, 193] on icon at bounding box center [605, 192] width 9 height 15
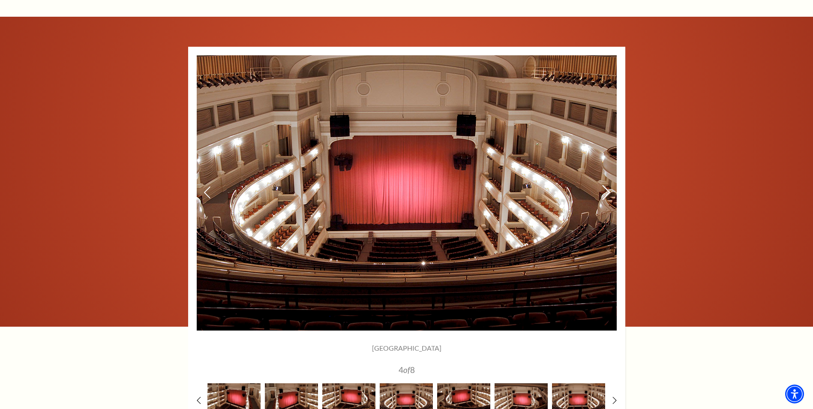
click at [606, 193] on icon at bounding box center [605, 192] width 9 height 15
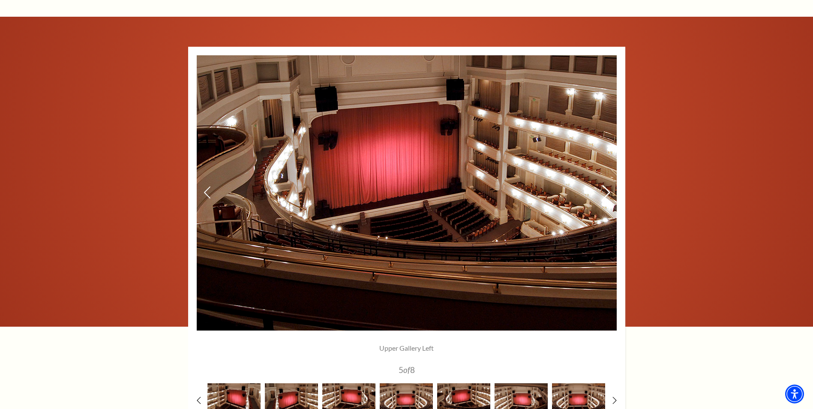
click at [606, 193] on icon at bounding box center [605, 192] width 9 height 15
